Goal: Check status: Check status

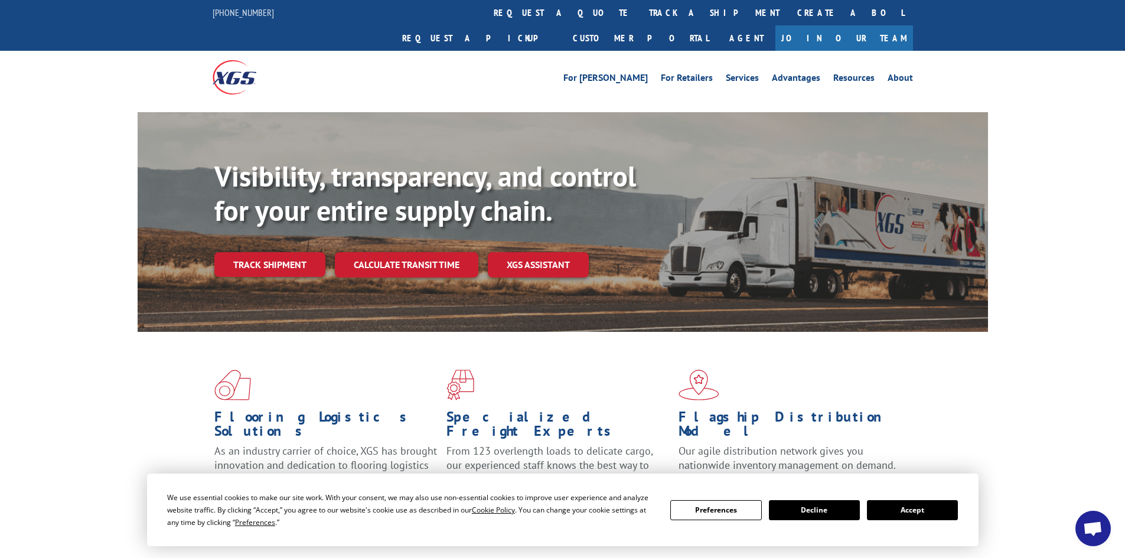
click at [903, 512] on button "Accept" at bounding box center [912, 510] width 91 height 20
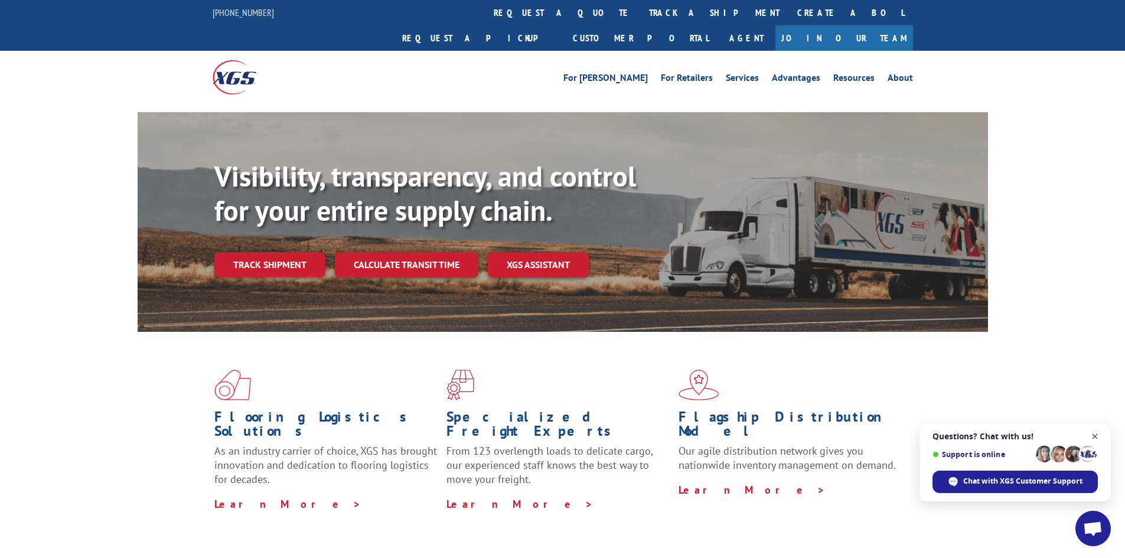
click at [1098, 437] on span "Close chat" at bounding box center [1095, 436] width 15 height 15
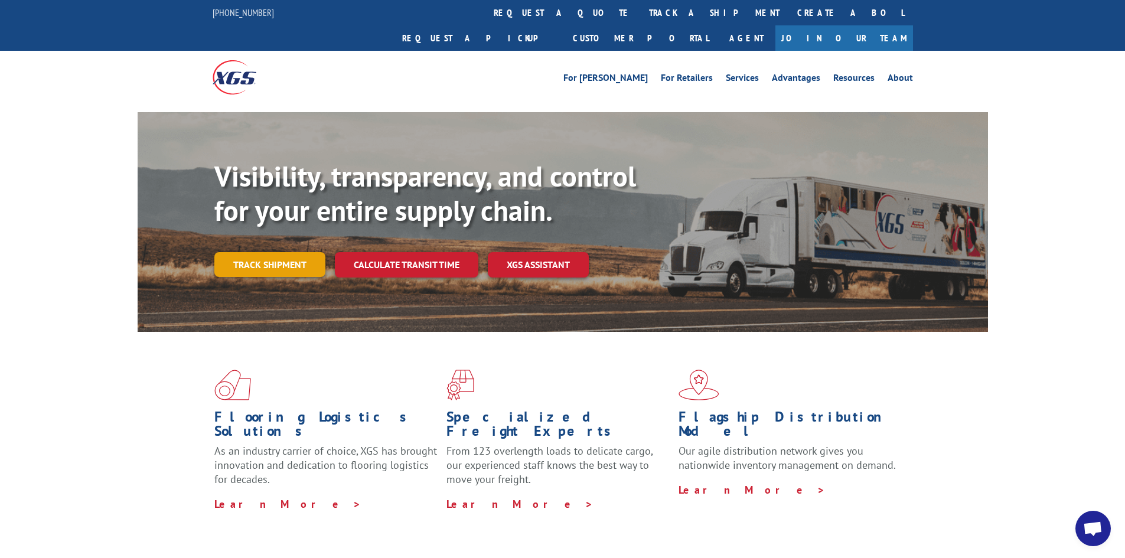
click at [263, 252] on link "Track shipment" at bounding box center [269, 264] width 111 height 25
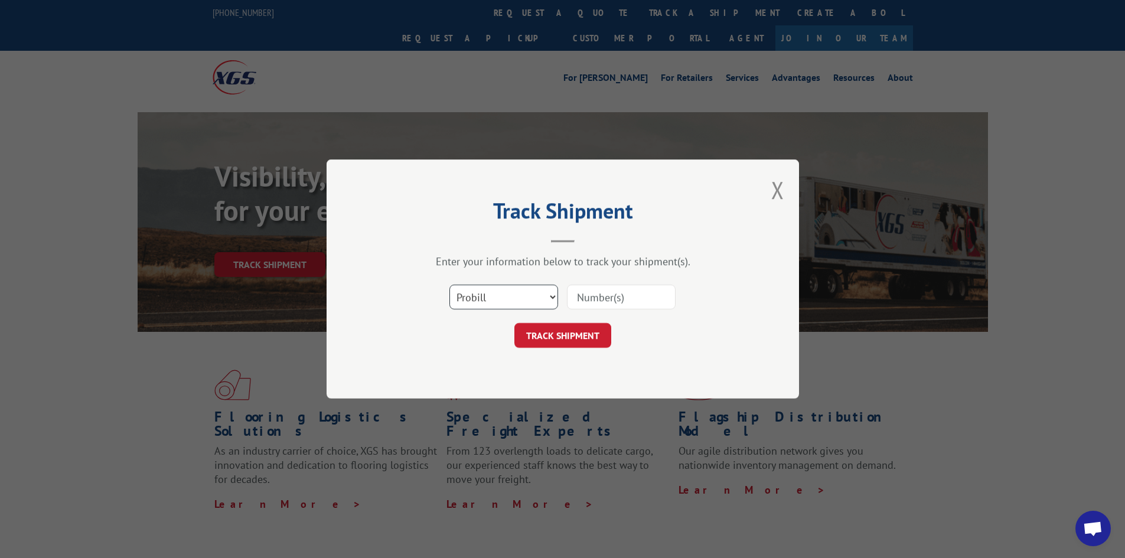
drag, startPoint x: 473, startPoint y: 297, endPoint x: 506, endPoint y: 297, distance: 33.7
click at [474, 297] on select "Select category... Probill BOL PO" at bounding box center [504, 297] width 109 height 25
select select "bol"
click at [450, 285] on select "Select category... Probill BOL PO" at bounding box center [504, 297] width 109 height 25
click at [594, 294] on input at bounding box center [621, 297] width 109 height 25
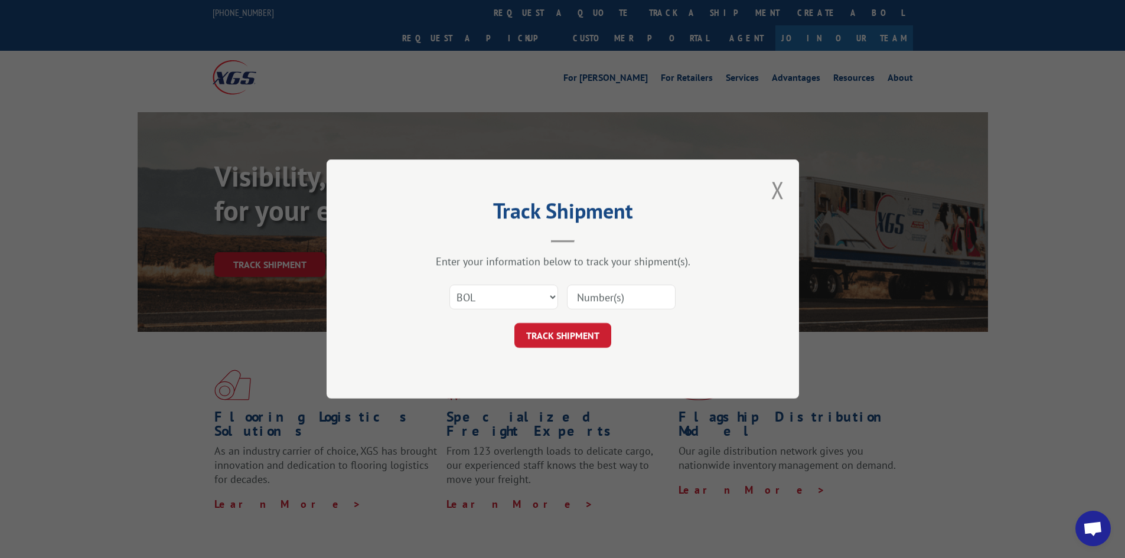
paste input "6021305"
type input "6021305"
click at [571, 336] on button "TRACK SHIPMENT" at bounding box center [563, 335] width 97 height 25
